Goal: Use online tool/utility: Utilize a website feature to perform a specific function

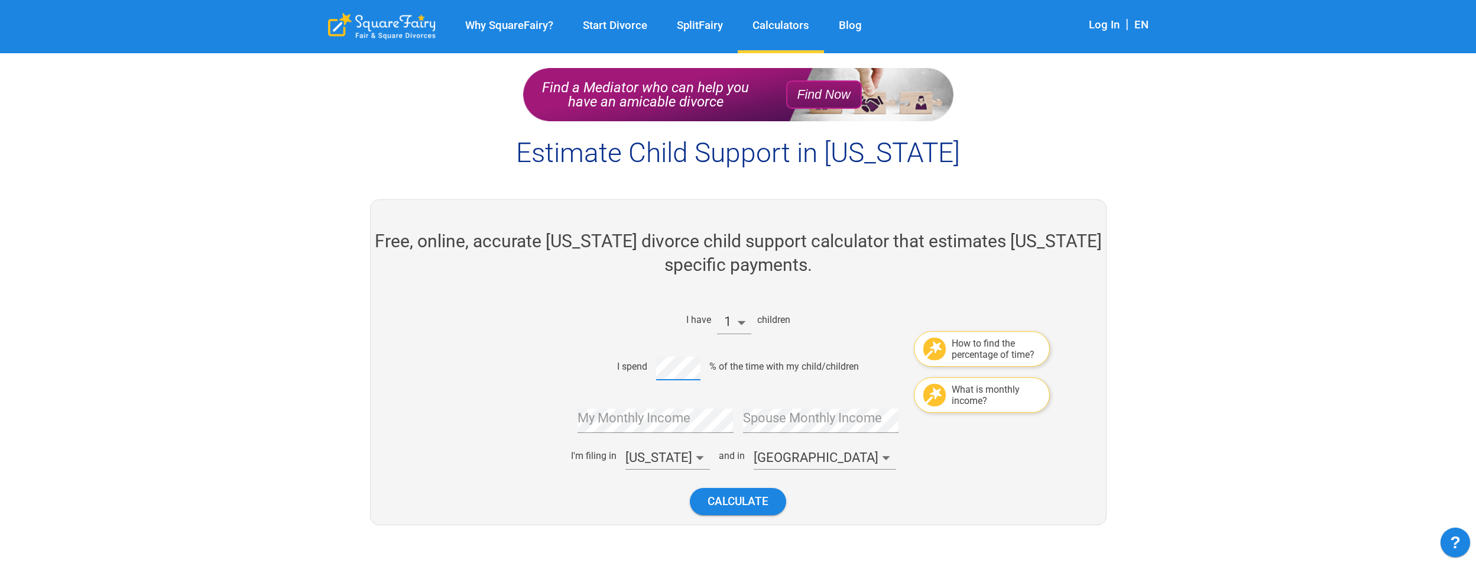
click at [659, 410] on div "My Monthly Income" at bounding box center [656, 416] width 156 height 34
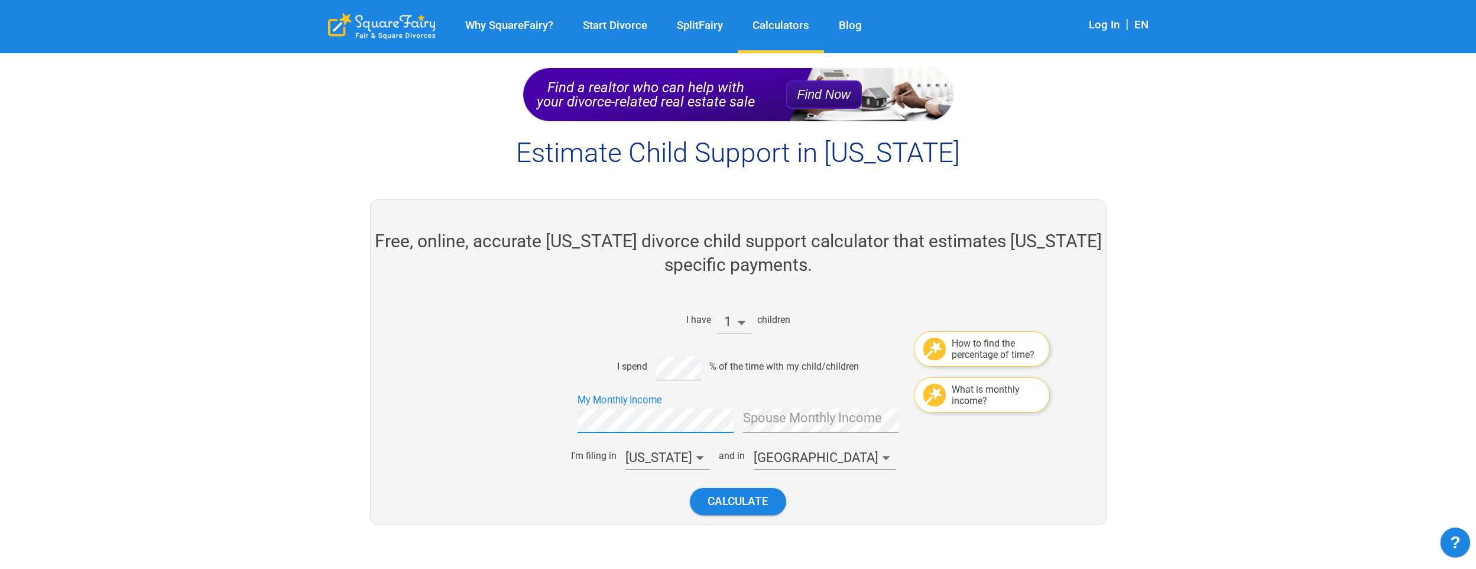
click at [987, 388] on div "What is monthly income?" at bounding box center [996, 395] width 89 height 22
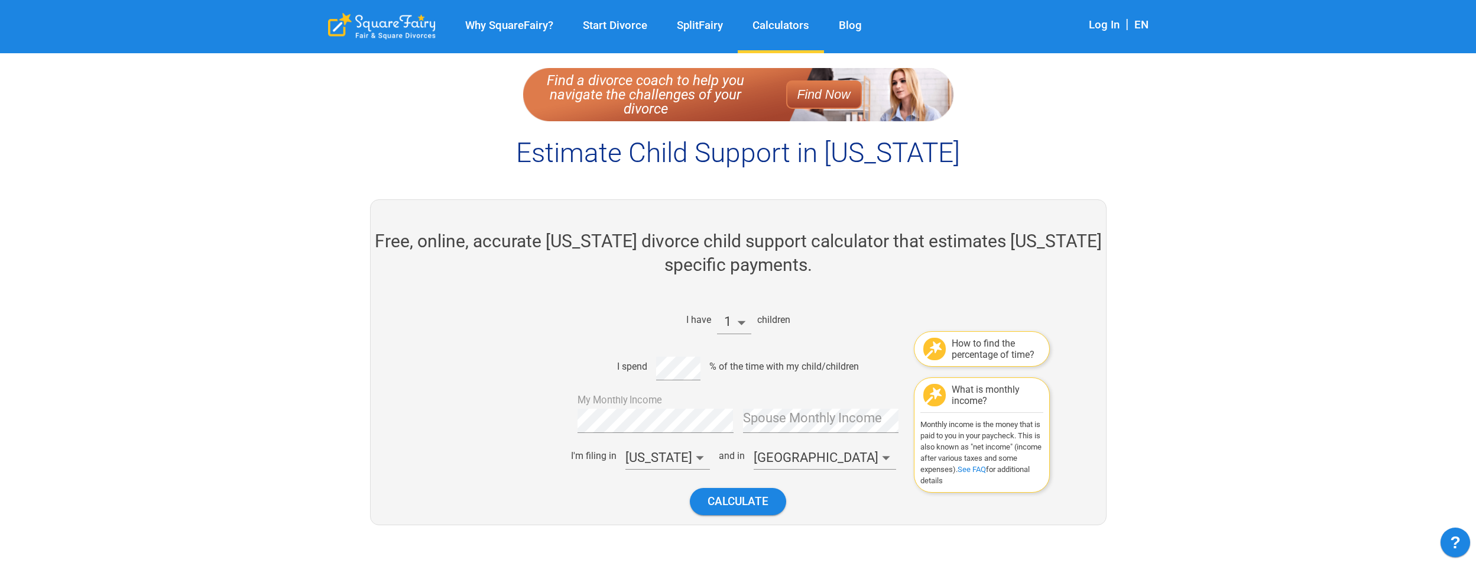
click at [986, 469] on link "See FAQ" at bounding box center [972, 469] width 28 height 9
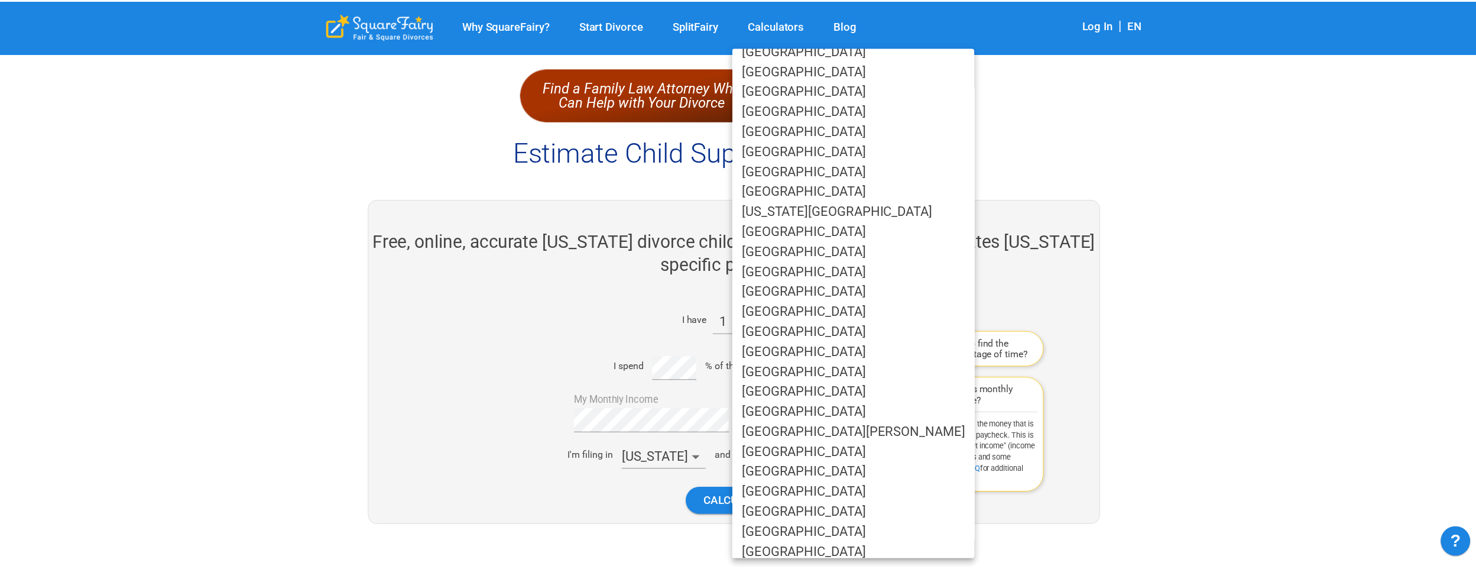
scroll to position [473, 0]
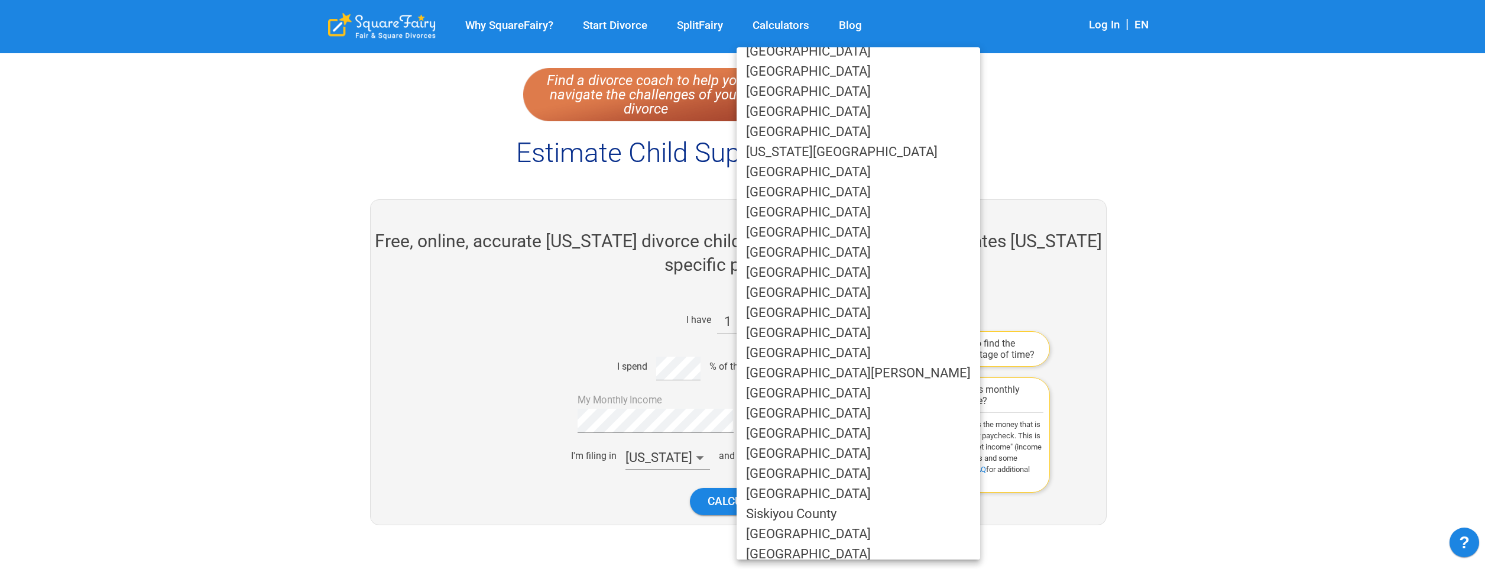
click at [772, 247] on li "[GEOGRAPHIC_DATA]" at bounding box center [859, 252] width 244 height 20
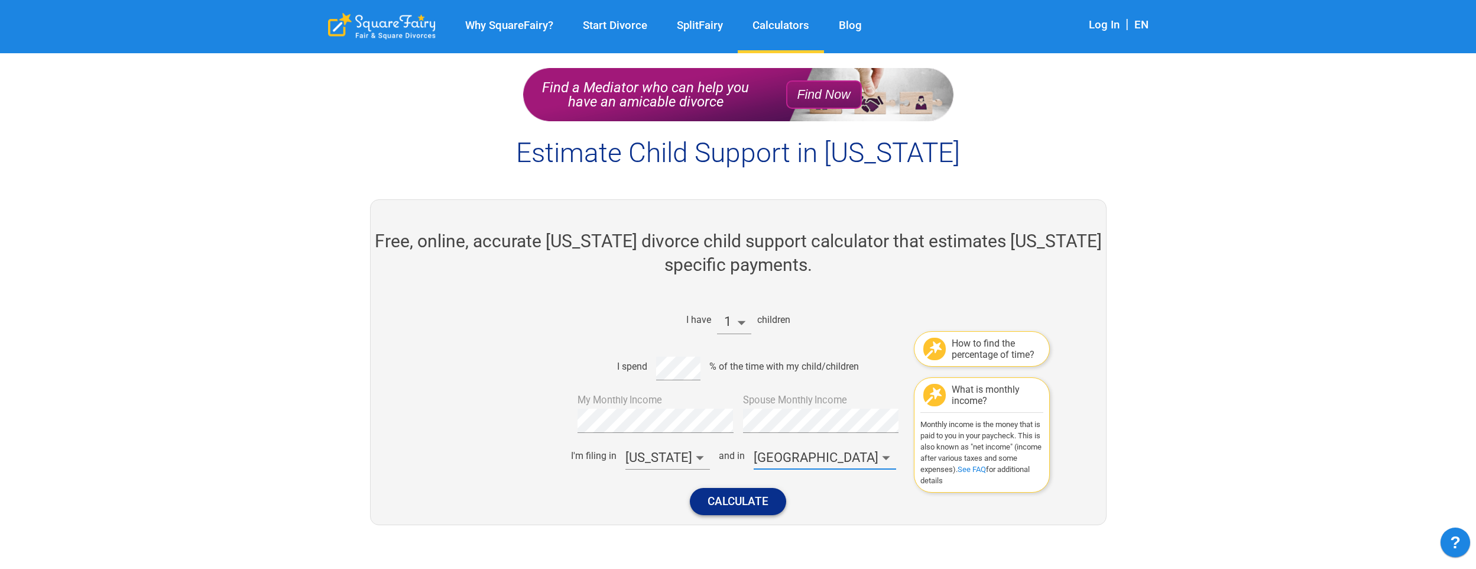
click at [724, 500] on button "Calculate" at bounding box center [738, 501] width 96 height 27
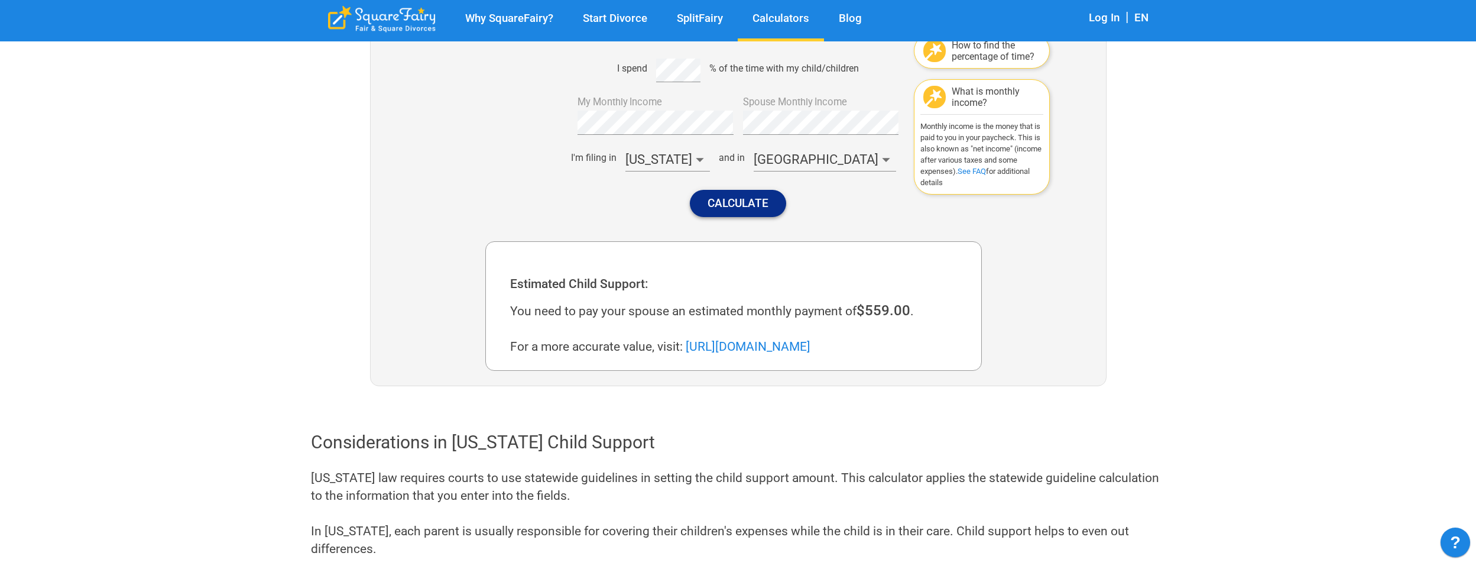
scroll to position [319, 0]
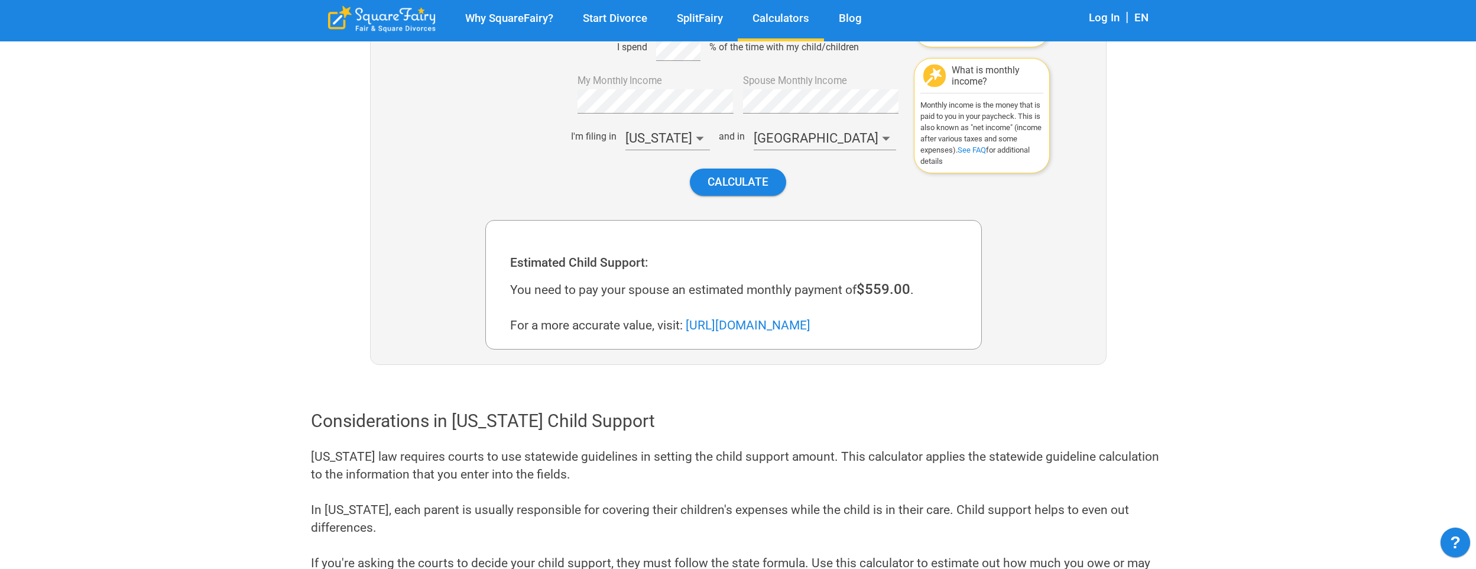
click at [811, 323] on link "[URL][DOMAIN_NAME]" at bounding box center [748, 325] width 125 height 14
click at [986, 151] on link "See FAQ" at bounding box center [972, 149] width 28 height 9
click at [747, 184] on button "Calculate" at bounding box center [738, 182] width 96 height 27
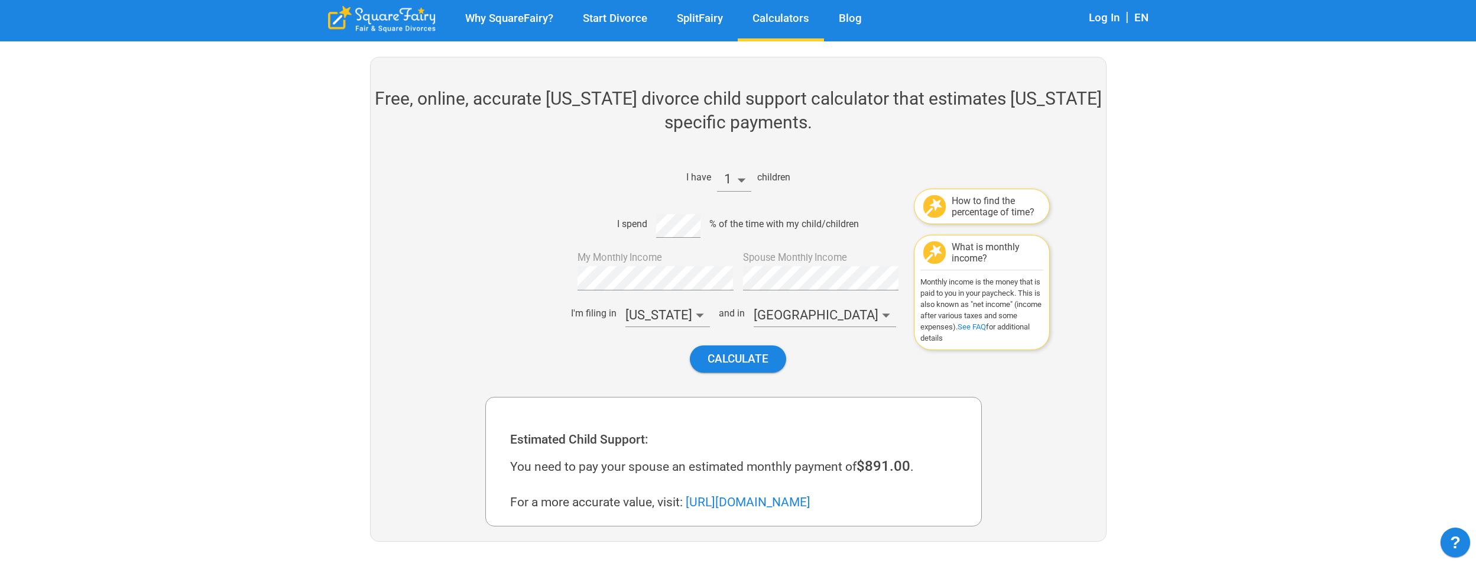
scroll to position [142, 0]
click at [733, 223] on li "2" at bounding box center [734, 227] width 34 height 20
click at [733, 364] on button "Calculate" at bounding box center [738, 359] width 96 height 27
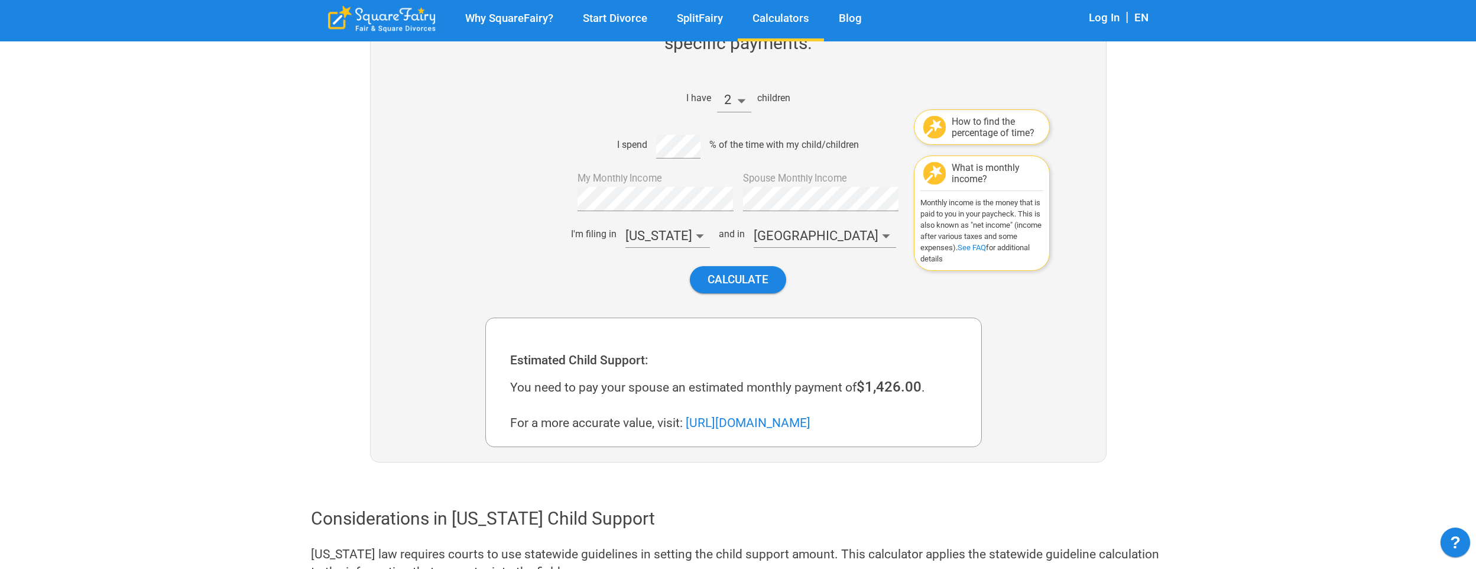
scroll to position [201, 0]
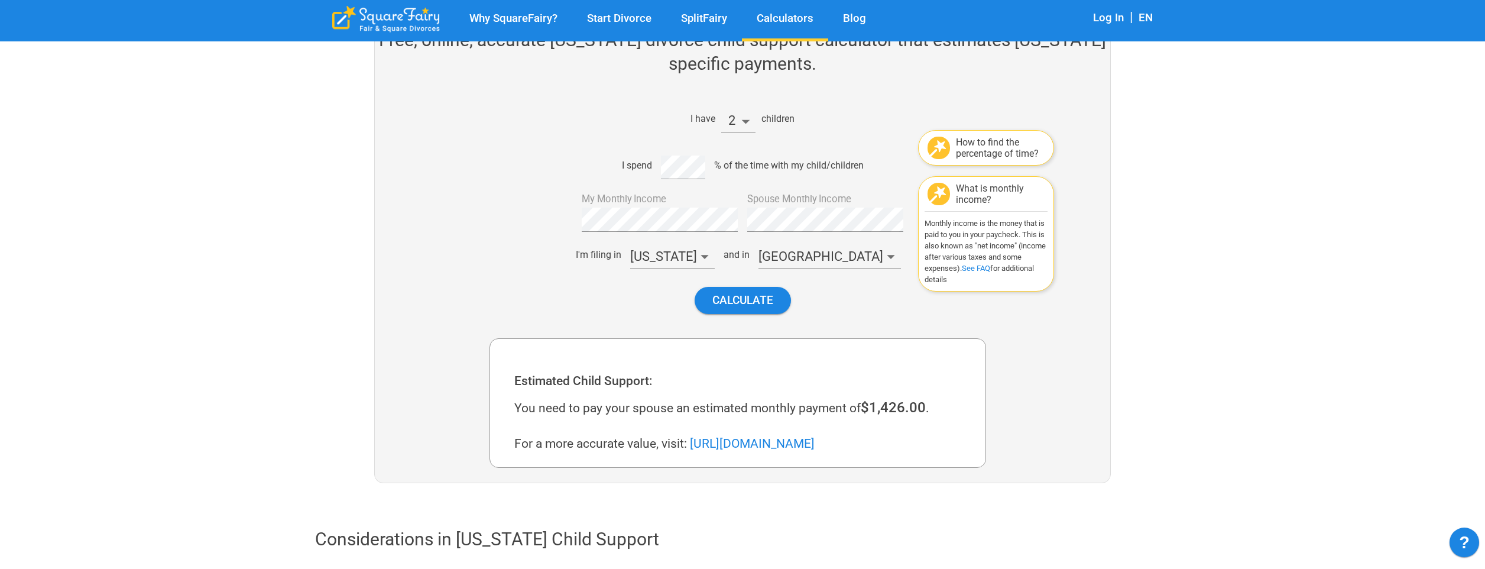
click at [737, 151] on li "1" at bounding box center [734, 148] width 34 height 20
click at [740, 295] on button "Calculate" at bounding box center [738, 300] width 96 height 27
